Goal: Navigation & Orientation: Find specific page/section

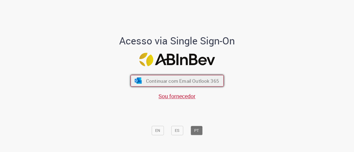
click at [180, 81] on span "Continuar com Email Outlook 365" at bounding box center [182, 81] width 73 height 6
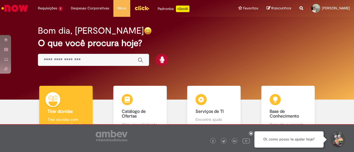
click at [17, 8] on img "Ir para a Homepage" at bounding box center [15, 8] width 28 height 11
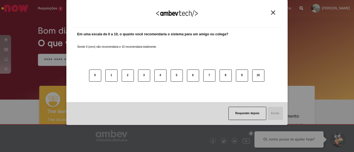
click at [266, 129] on div "Agradecemos seu feedback! Em uma escala de 0 a 10, o quanto você recomendaria o…" at bounding box center [176, 62] width 221 height 143
click at [275, 12] on button "Close" at bounding box center [272, 12] width 7 height 5
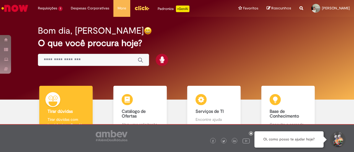
click at [144, 9] on img "Menu Cabeçalho" at bounding box center [141, 8] width 15 height 8
